Goal: Book appointment/travel/reservation

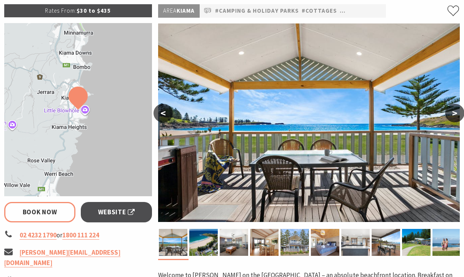
select select "3"
select select "2"
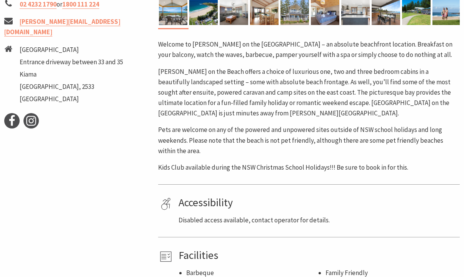
scroll to position [352, 0]
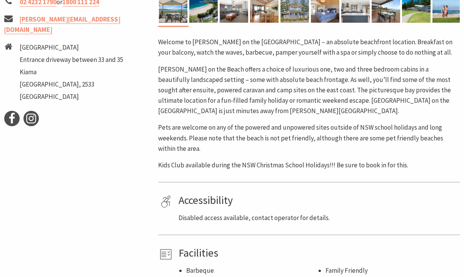
click at [230, 139] on p "Pets are welcome on any of the powered and unpowered sites outside of NSW schoo…" at bounding box center [308, 138] width 301 height 32
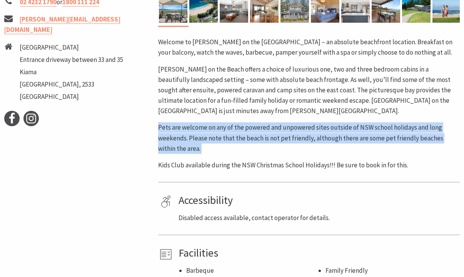
click at [230, 139] on p "Pets are welcome on any of the powered and unpowered sites outside of NSW schoo…" at bounding box center [308, 138] width 301 height 32
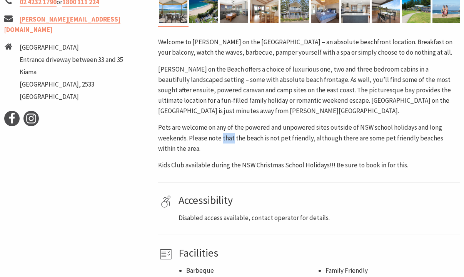
click at [230, 139] on p "Pets are welcome on any of the powered and unpowered sites outside of NSW schoo…" at bounding box center [308, 138] width 301 height 32
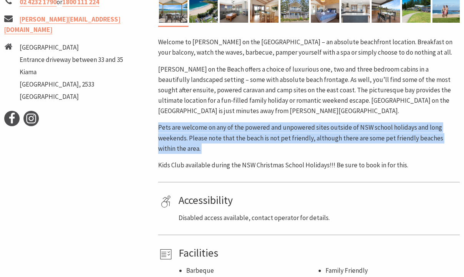
click at [230, 139] on p "Pets are welcome on any of the powered and unpowered sites outside of NSW schoo…" at bounding box center [308, 138] width 301 height 32
click at [229, 138] on p "Pets are welcome on any of the powered and unpowered sites outside of NSW schoo…" at bounding box center [308, 138] width 301 height 32
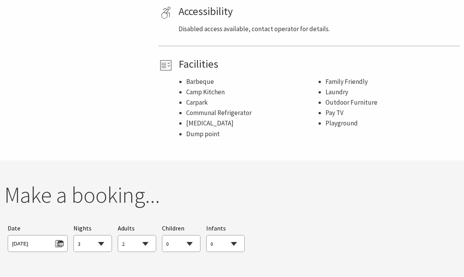
scroll to position [542, 0]
